Goal: Information Seeking & Learning: Learn about a topic

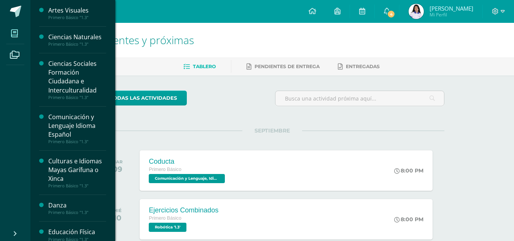
click at [18, 35] on icon at bounding box center [14, 34] width 7 height 8
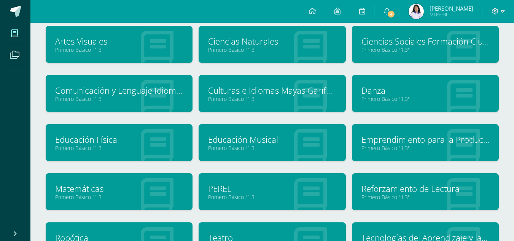
scroll to position [55, 0]
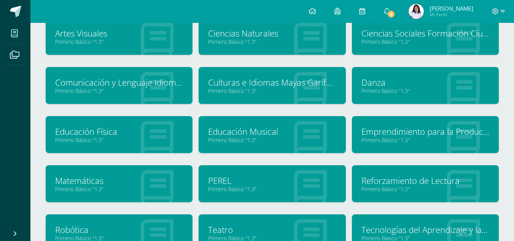
click at [459, 137] on link "Primero Básico "1.3"" at bounding box center [426, 139] width 128 height 7
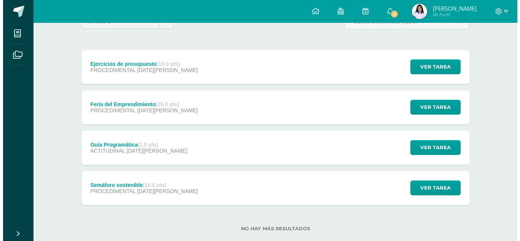
scroll to position [81, 0]
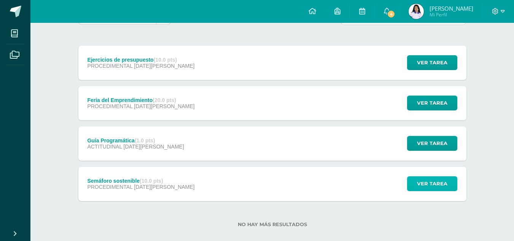
click at [422, 184] on span "Ver tarea" at bounding box center [432, 184] width 30 height 14
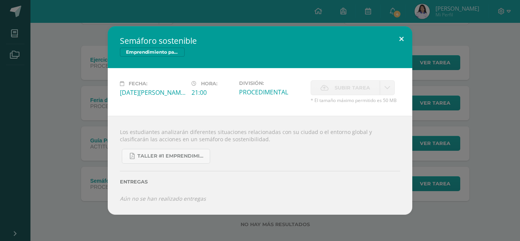
click at [398, 37] on button at bounding box center [402, 39] width 22 height 26
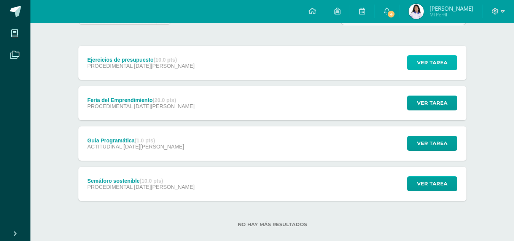
click at [418, 67] on span "Ver tarea" at bounding box center [432, 63] width 30 height 14
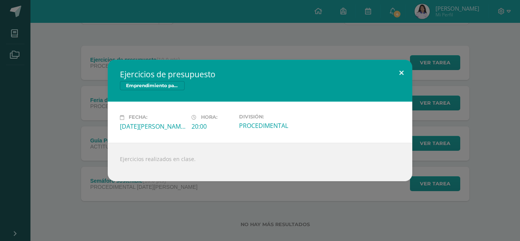
click at [397, 72] on button at bounding box center [402, 73] width 22 height 26
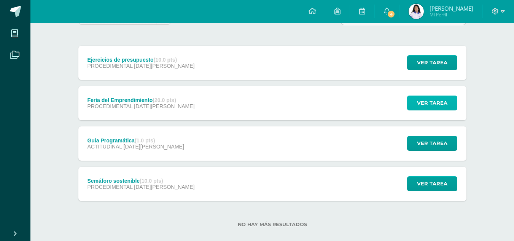
click at [421, 102] on span "Ver tarea" at bounding box center [432, 103] width 30 height 14
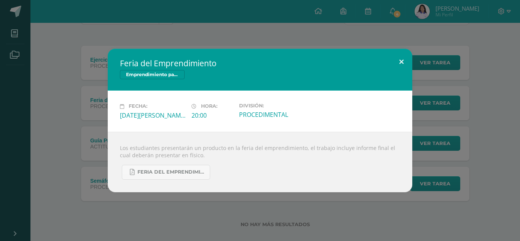
click at [399, 59] on button at bounding box center [402, 62] width 22 height 26
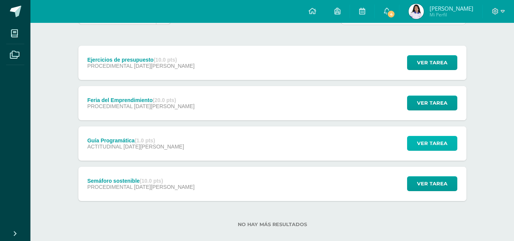
click at [454, 146] on button "Ver tarea" at bounding box center [432, 143] width 50 height 15
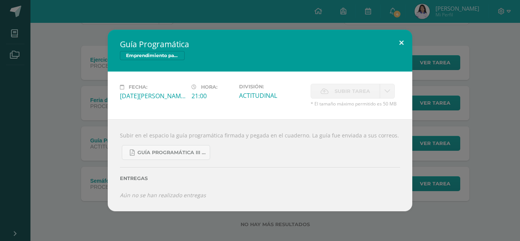
click at [398, 44] on button at bounding box center [402, 43] width 22 height 26
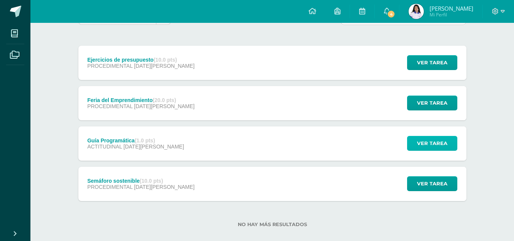
click at [435, 140] on span "Ver tarea" at bounding box center [432, 143] width 30 height 14
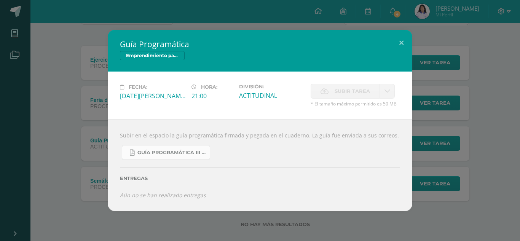
click at [166, 148] on link "Guía Programática III BLOQ EMPRENDIMIENTO.pdf" at bounding box center [166, 152] width 88 height 15
